Goal: Find specific page/section: Find specific page/section

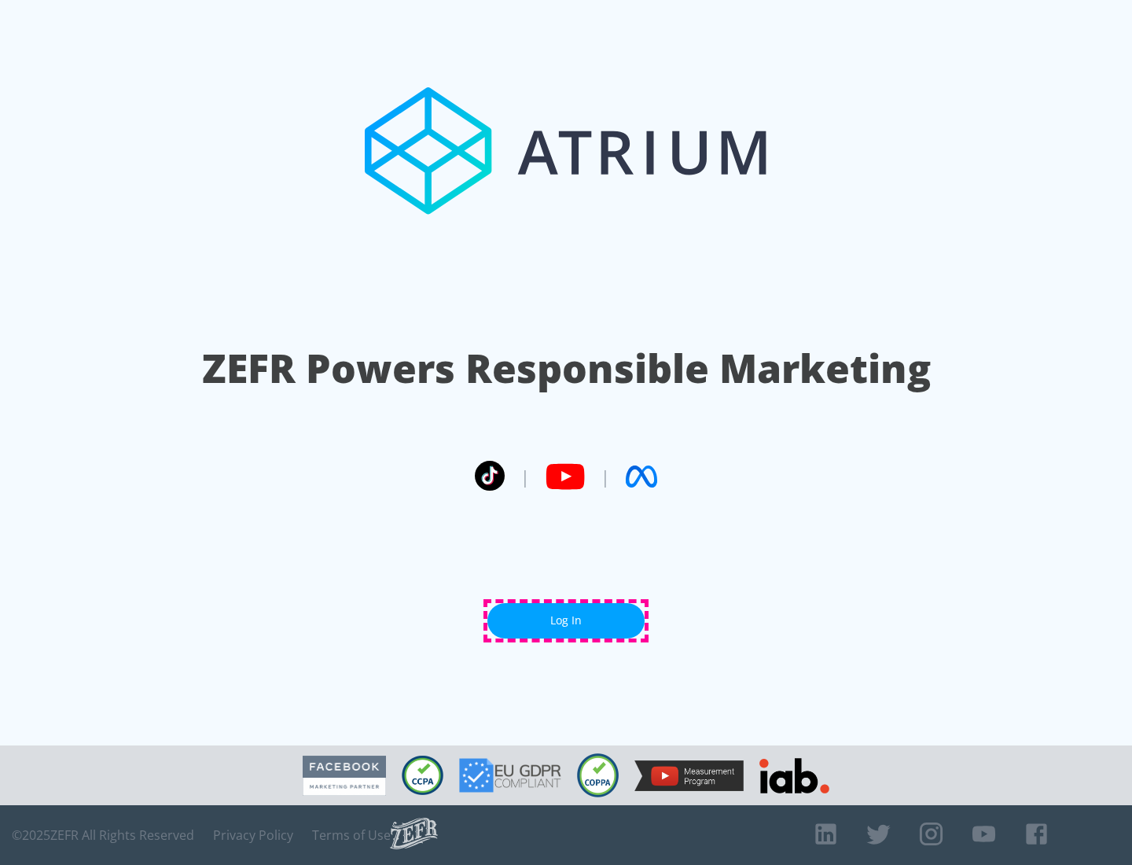
click at [566, 620] on link "Log In" at bounding box center [565, 620] width 157 height 35
